Goal: Navigation & Orientation: Go to known website

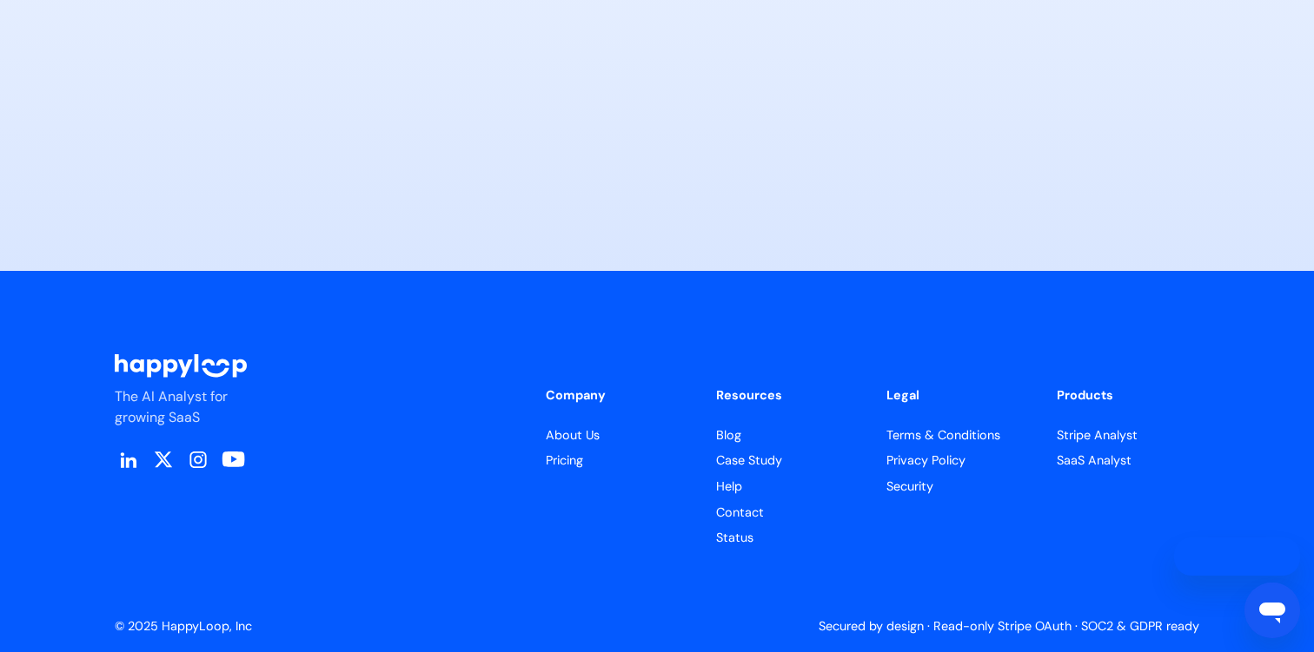
scroll to position [8691, 0]
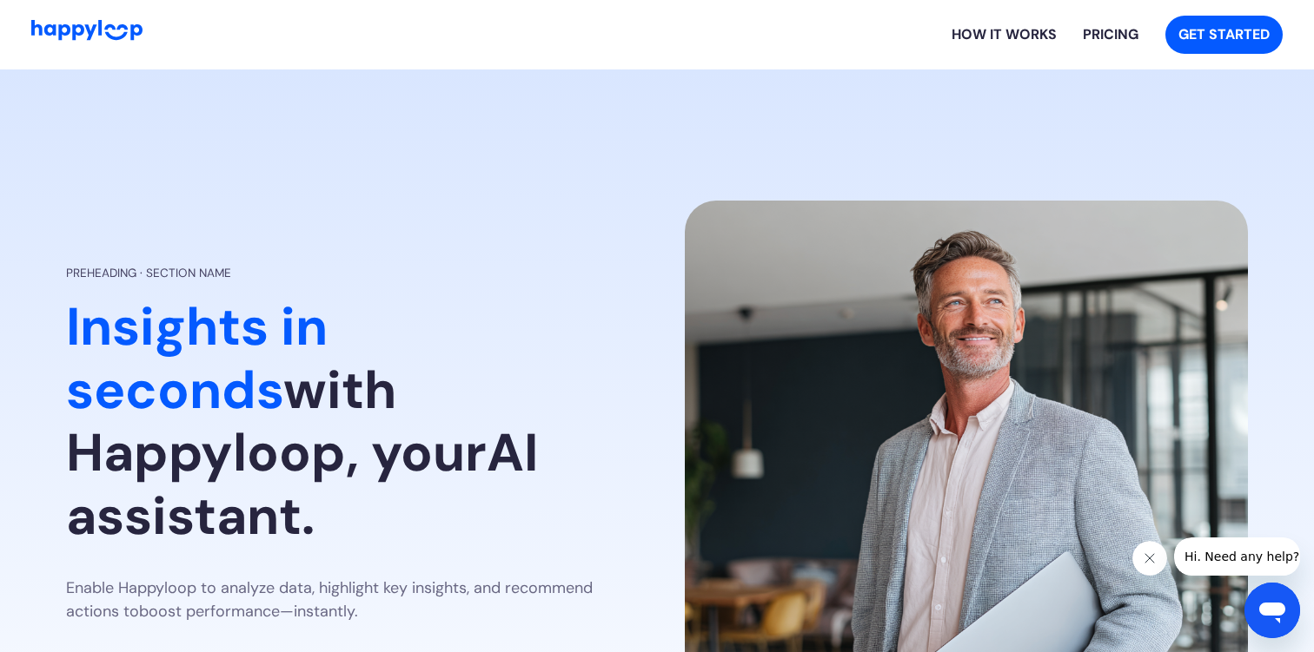
click at [64, 36] on img "Go to Home Page" at bounding box center [86, 30] width 111 height 20
